Goal: Navigation & Orientation: Find specific page/section

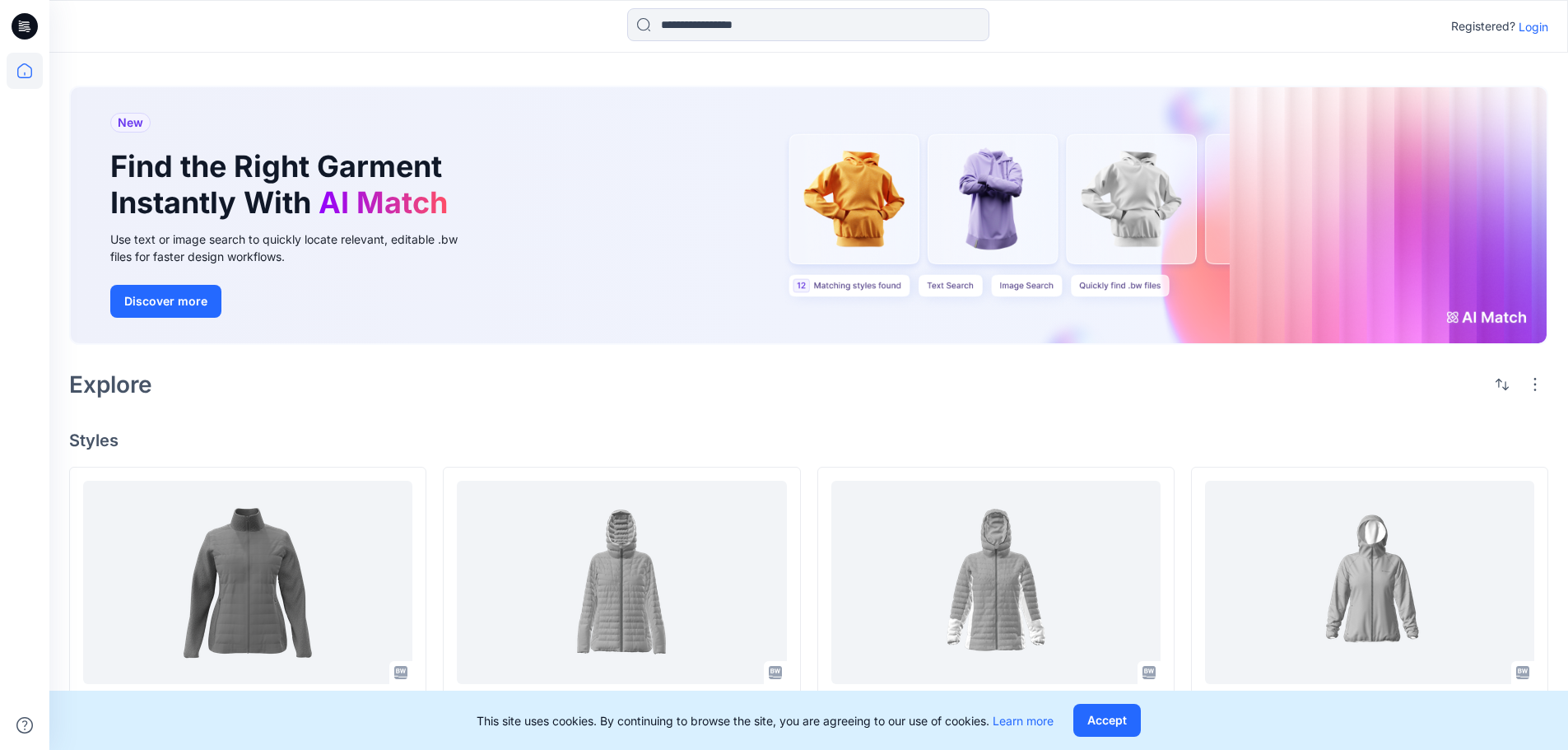
click at [1533, 29] on p "Login" at bounding box center [1533, 26] width 30 height 17
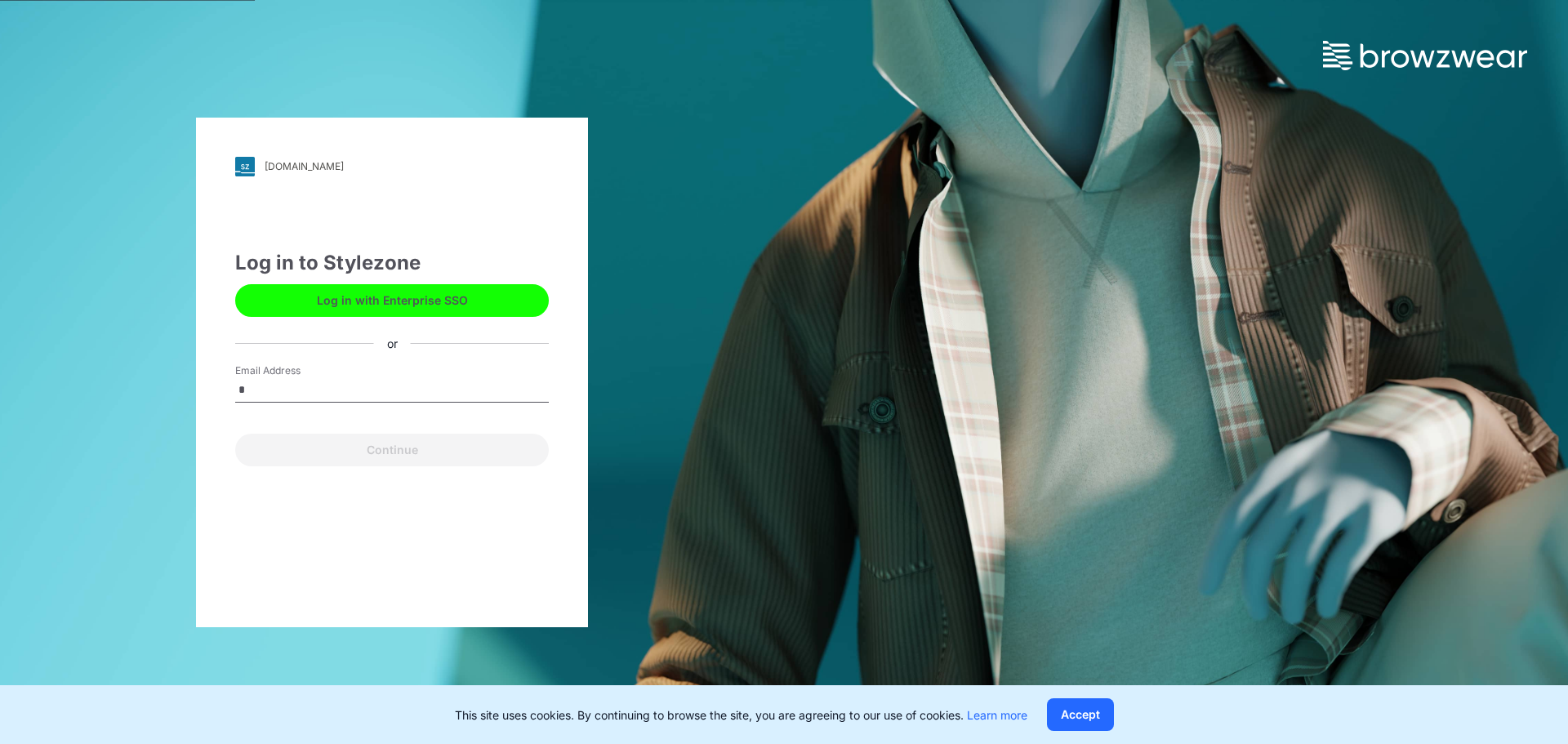
type input "**********"
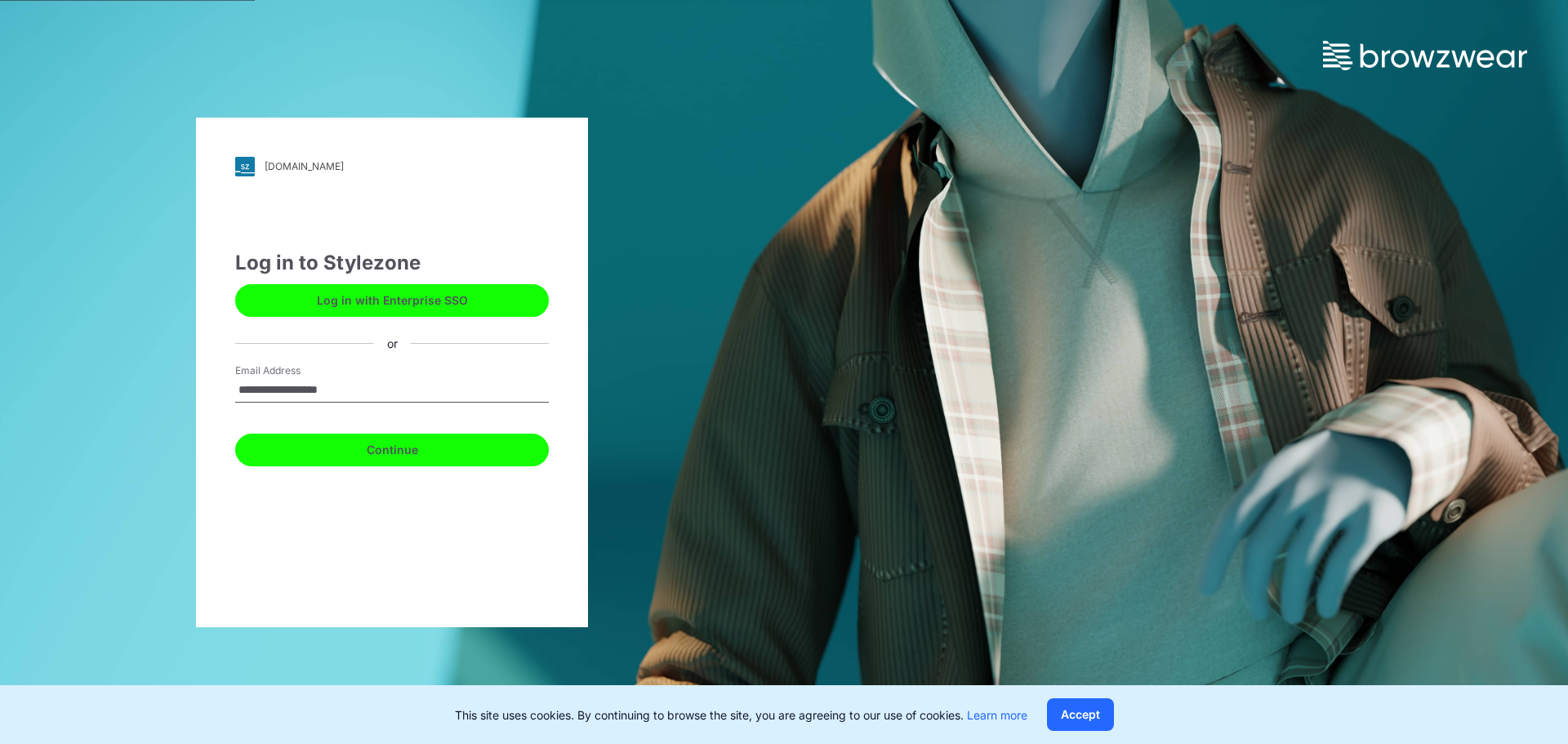
click at [348, 460] on button "Continue" at bounding box center [392, 450] width 314 height 33
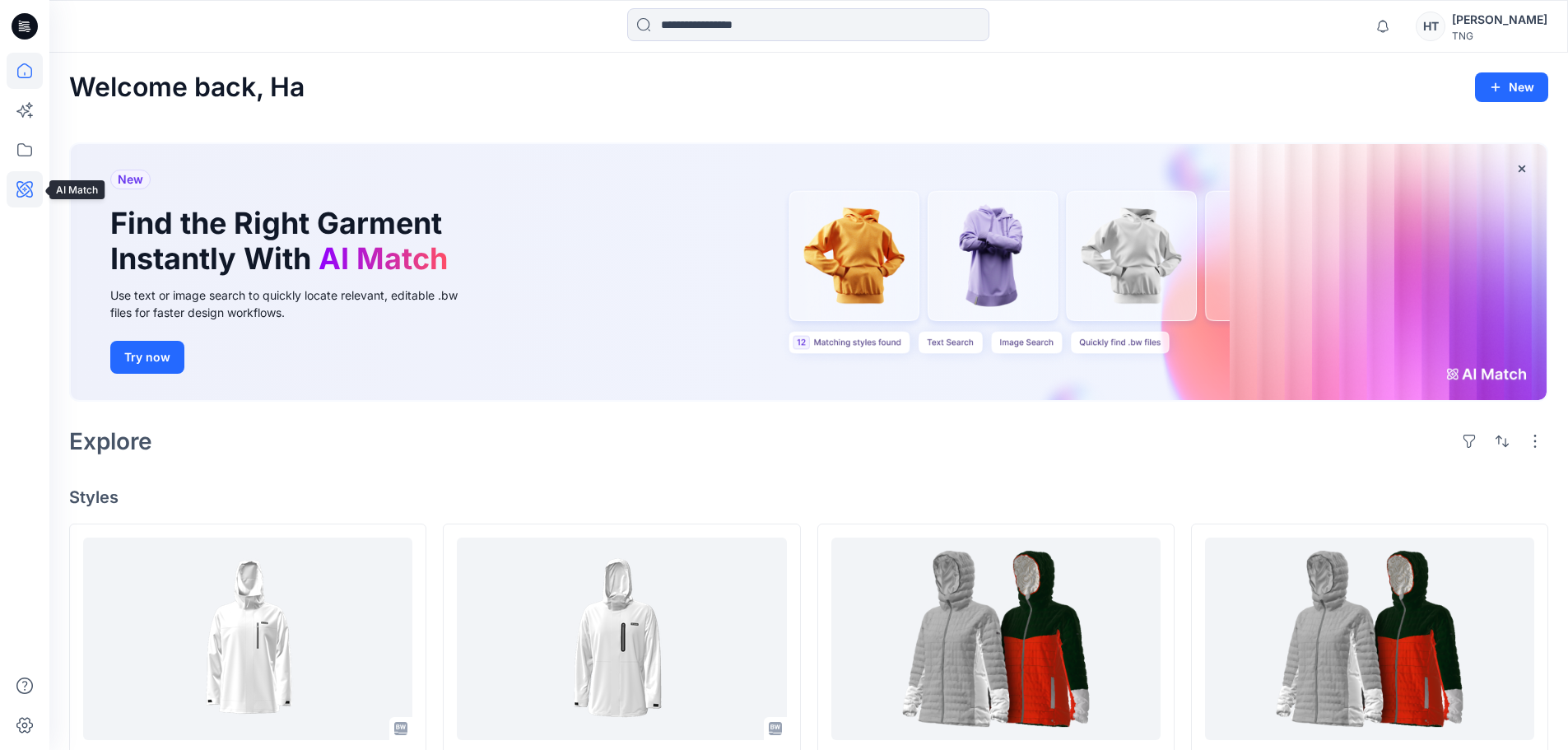
click at [20, 183] on icon at bounding box center [25, 189] width 37 height 37
